Goal: Find specific page/section: Find specific page/section

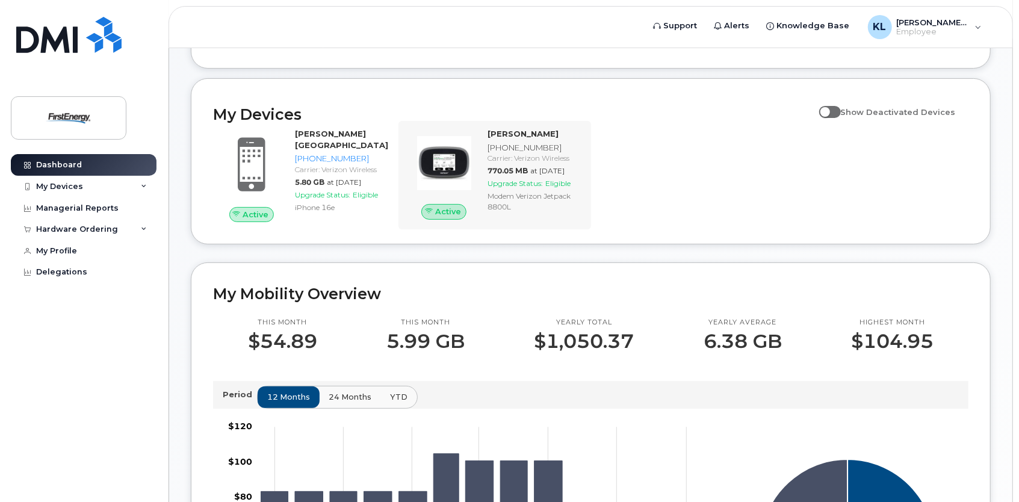
scroll to position [120, 0]
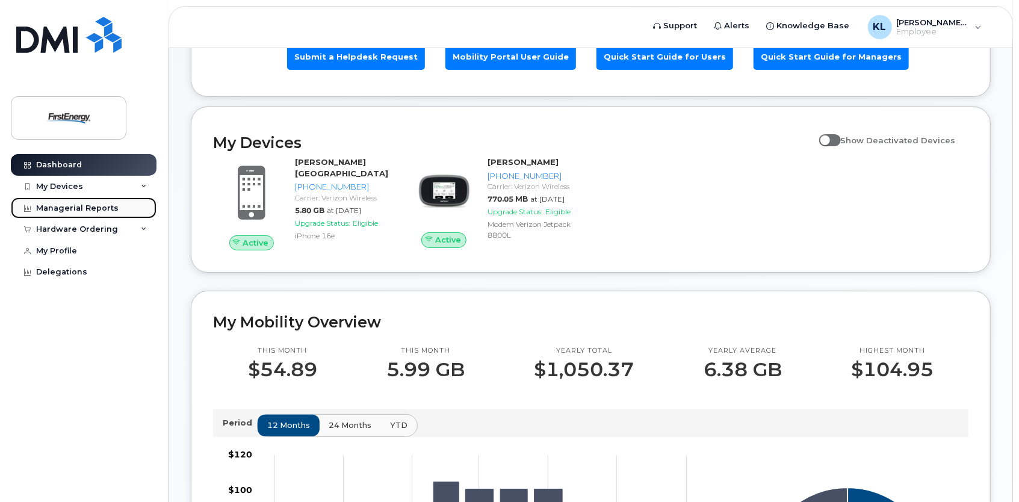
click at [81, 203] on div "Managerial Reports" at bounding box center [77, 208] width 82 height 10
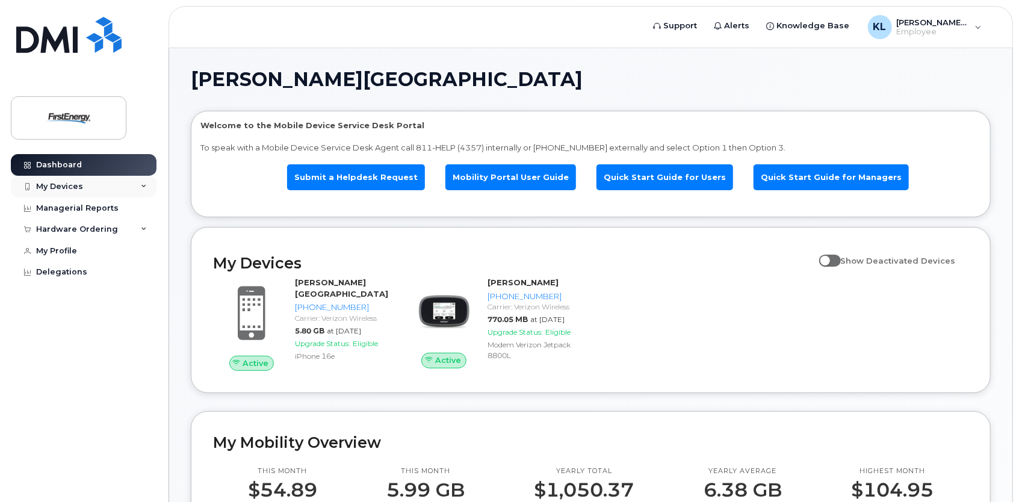
click at [142, 185] on icon at bounding box center [144, 187] width 6 height 6
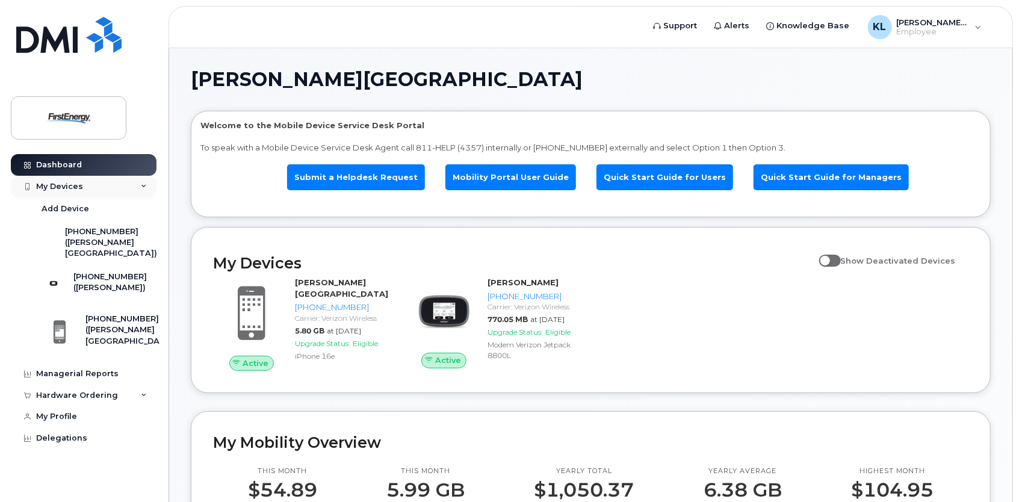
click at [142, 185] on icon at bounding box center [144, 187] width 6 height 6
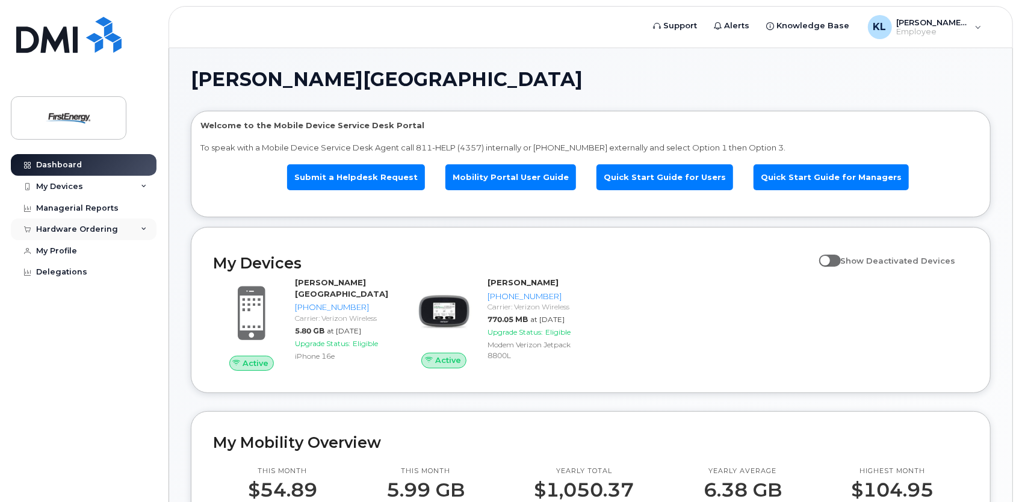
click at [144, 227] on icon at bounding box center [144, 229] width 6 height 6
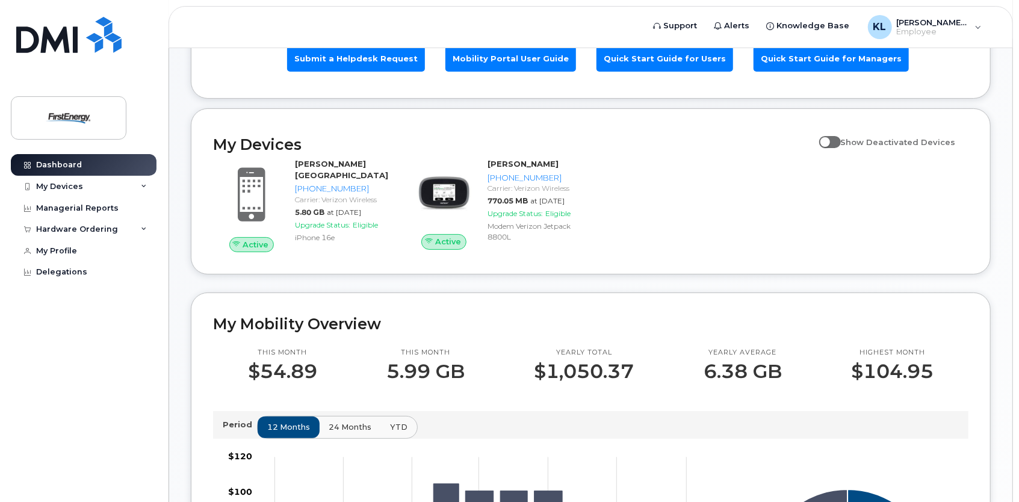
scroll to position [120, 0]
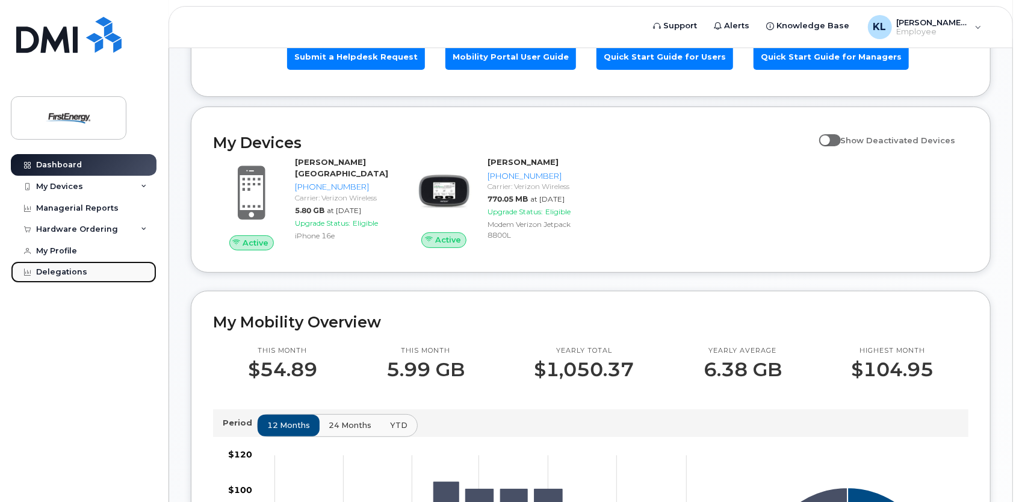
click at [69, 273] on div "Delegations" at bounding box center [61, 272] width 51 height 10
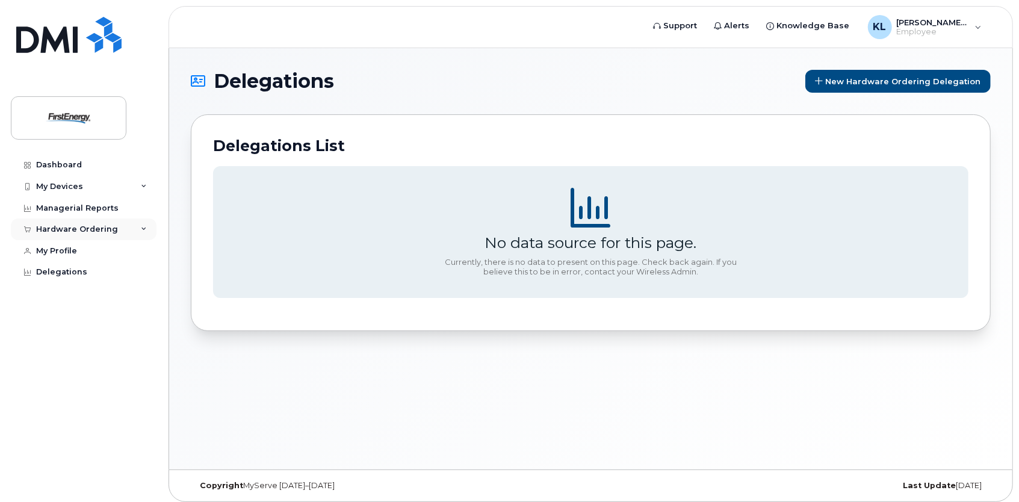
click at [88, 228] on div "Hardware Ordering" at bounding box center [77, 230] width 82 height 10
click at [143, 228] on icon at bounding box center [144, 229] width 6 height 6
click at [90, 228] on div "Hardware Ordering" at bounding box center [77, 230] width 82 height 10
click at [71, 166] on div "Dashboard" at bounding box center [59, 165] width 46 height 10
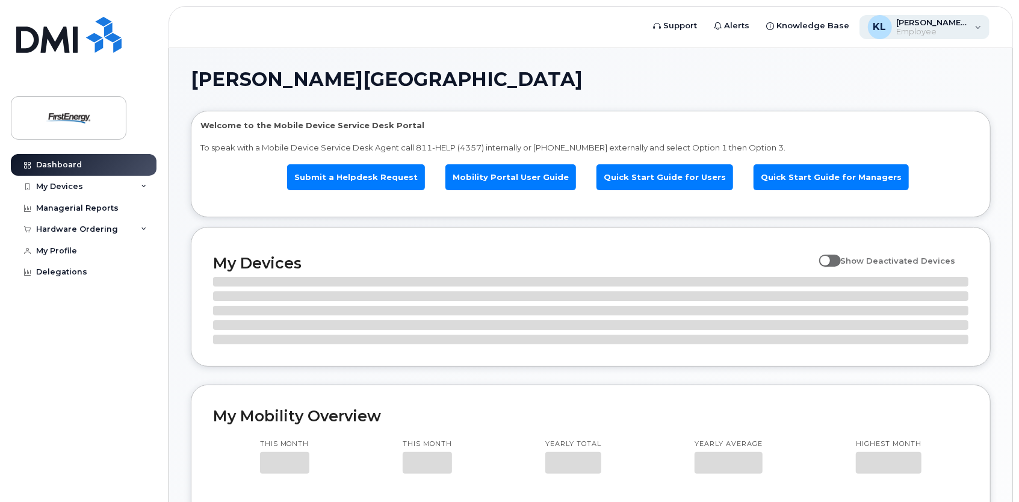
click at [934, 30] on span "Employee" at bounding box center [933, 32] width 72 height 10
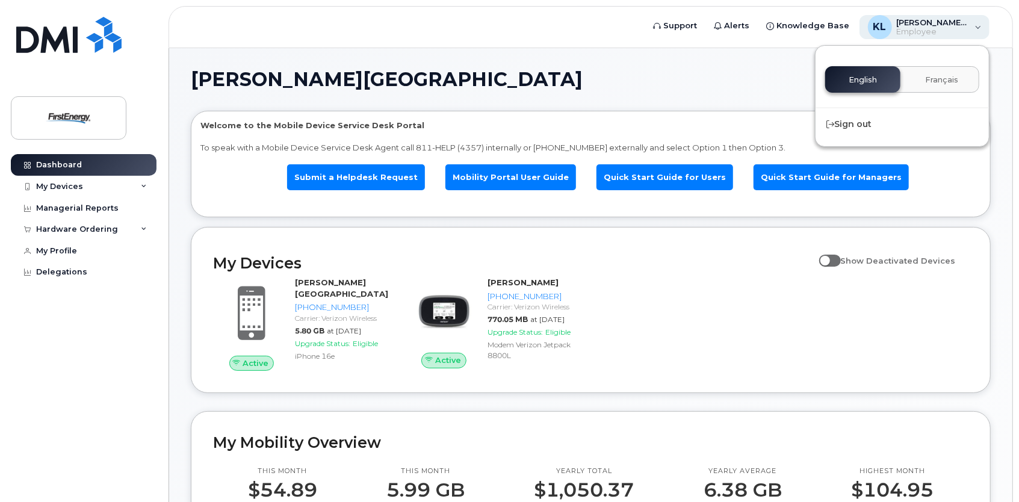
click at [976, 33] on div "[PERSON_NAME], [GEOGRAPHIC_DATA][PERSON_NAME] Employee" at bounding box center [925, 27] width 131 height 24
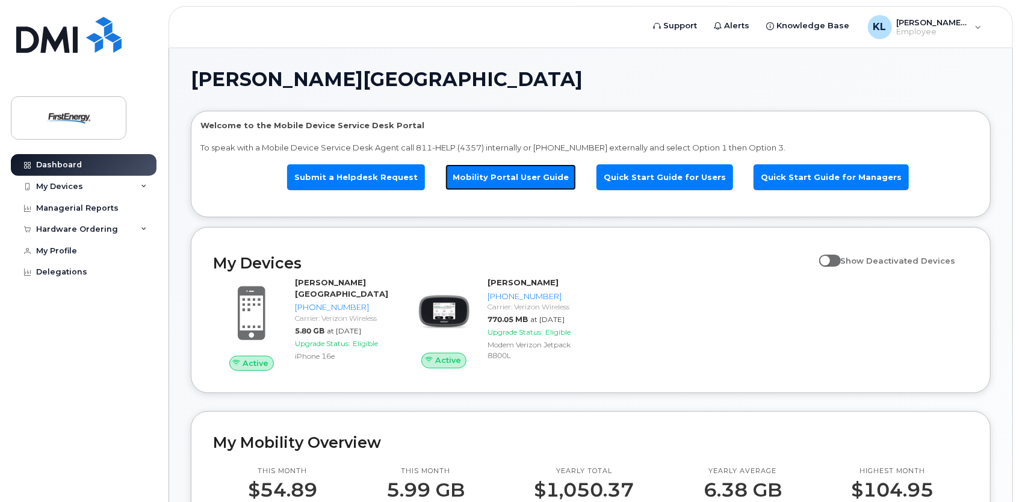
click at [516, 179] on link "Mobility Portal User Guide" at bounding box center [510, 177] width 131 height 26
click at [371, 178] on link "Submit a Helpdesk Request" at bounding box center [356, 177] width 138 height 26
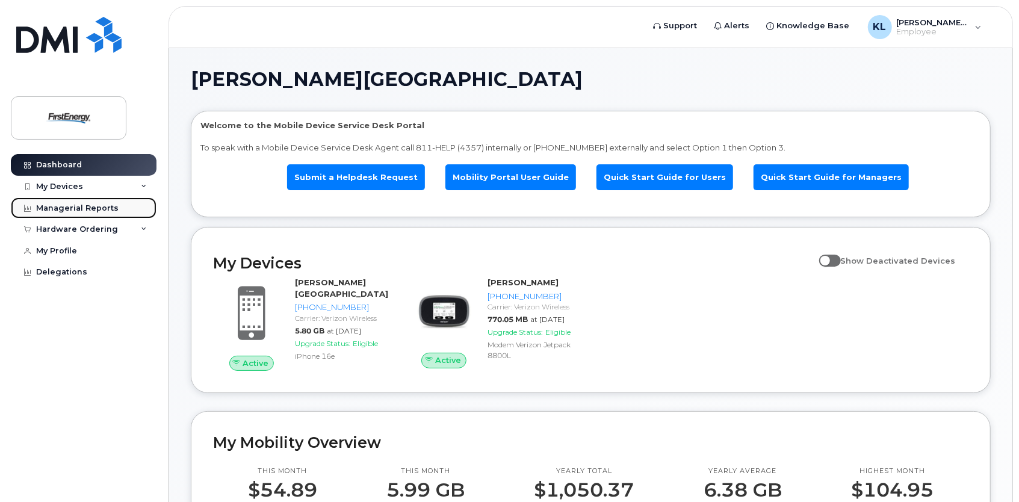
click at [99, 210] on div "Managerial Reports" at bounding box center [77, 208] width 82 height 10
